Goal: Navigation & Orientation: Go to known website

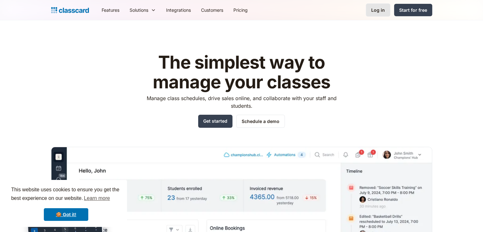
click at [384, 15] on link "Log in" at bounding box center [378, 9] width 24 height 13
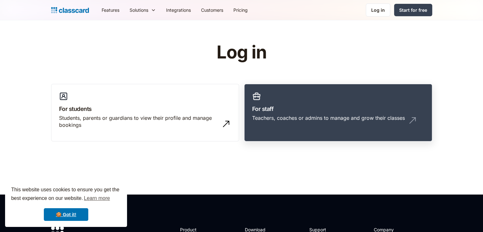
click at [304, 94] on link "For staff Teachers, coaches or admins to manage and grow their classes" at bounding box center [338, 113] width 188 height 58
